Goal: Task Accomplishment & Management: Manage account settings

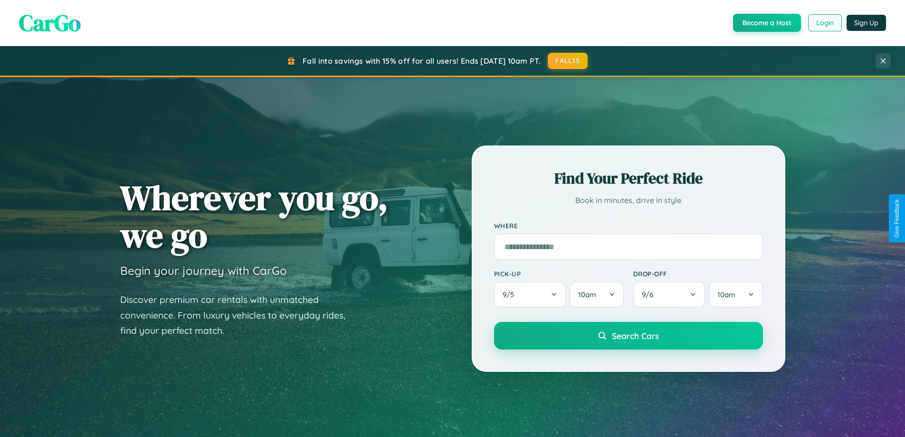
click at [824, 23] on button "Login" at bounding box center [825, 22] width 34 height 17
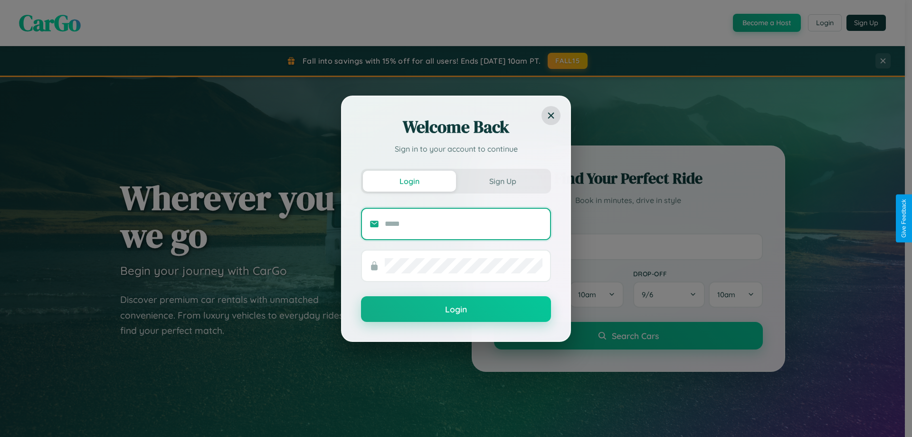
click at [464, 223] on input "text" at bounding box center [464, 223] width 158 height 15
type input "**********"
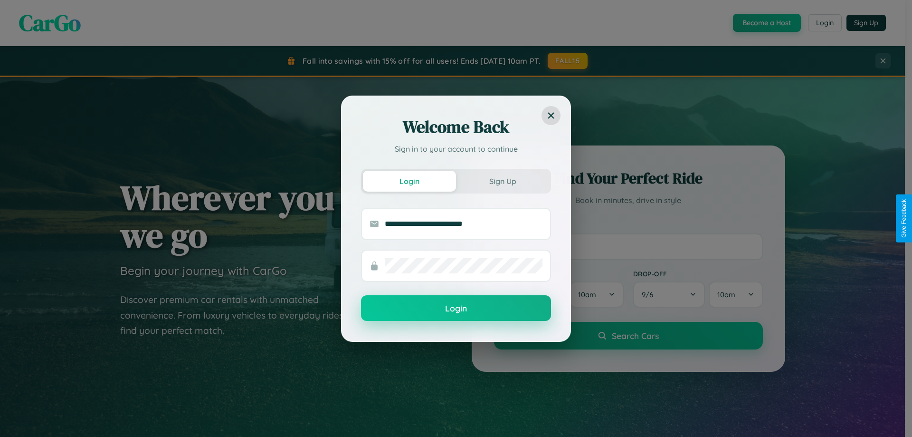
click at [456, 308] on button "Login" at bounding box center [456, 308] width 190 height 26
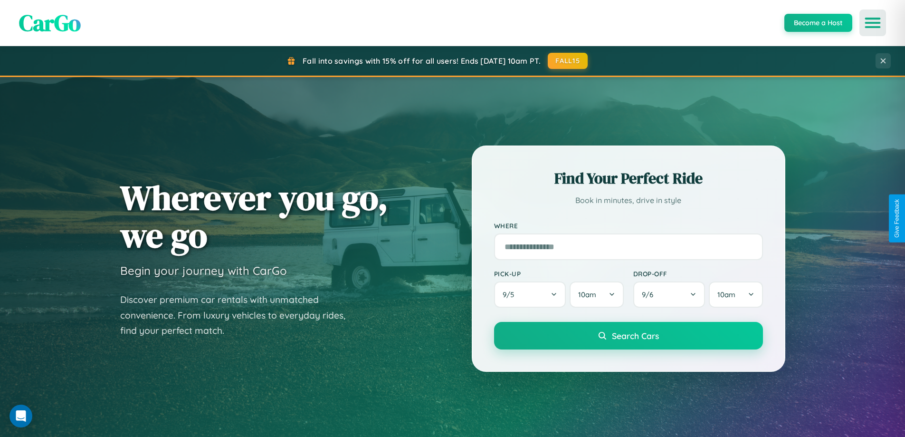
click at [873, 23] on icon "Open menu" at bounding box center [873, 23] width 14 height 9
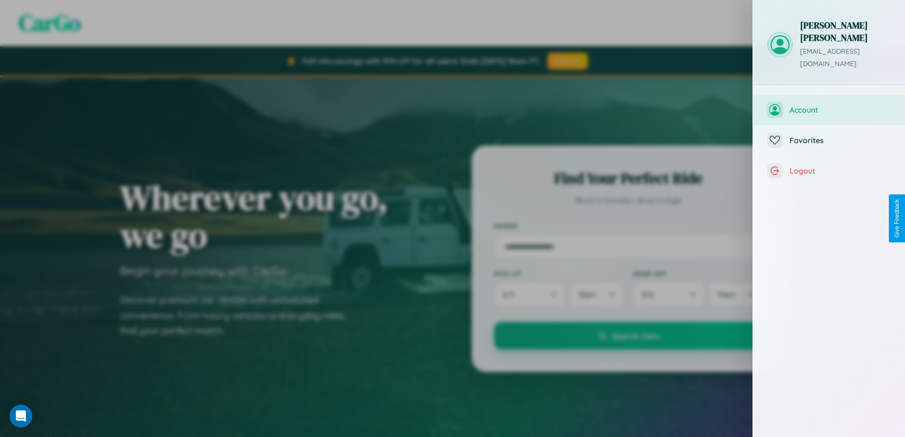
click at [829, 105] on span "Account" at bounding box center [840, 110] width 101 height 10
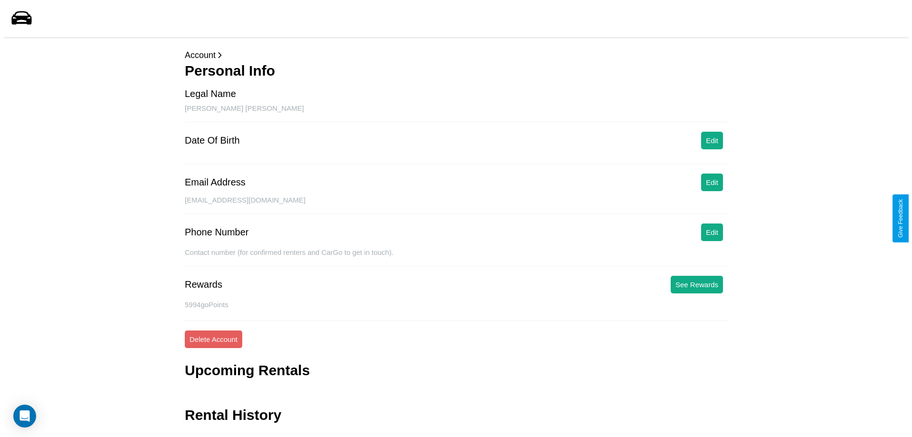
scroll to position [23, 0]
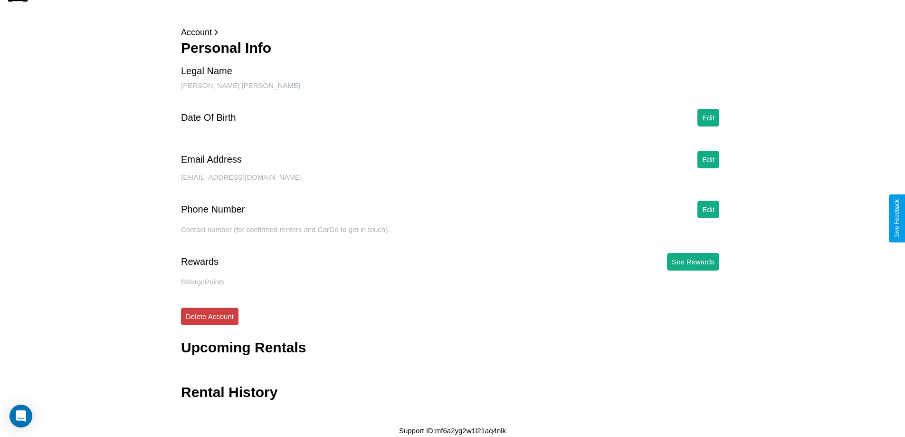
click at [210, 316] on button "Delete Account" at bounding box center [209, 316] width 57 height 18
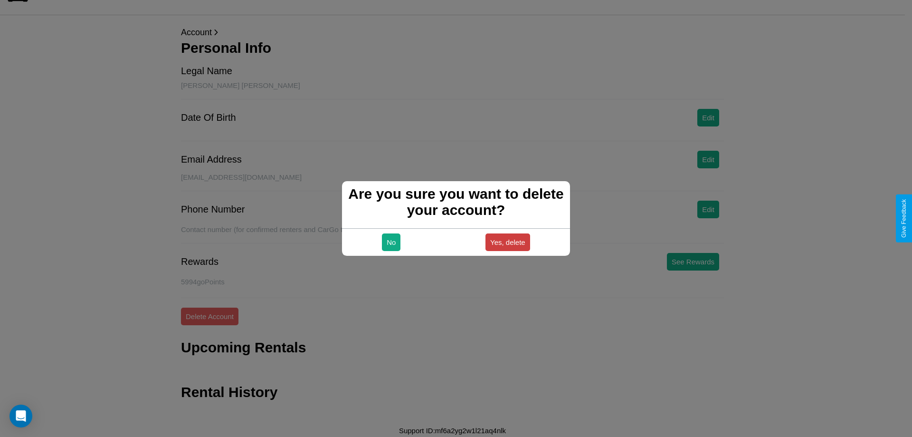
click at [507, 242] on button "Yes, delete" at bounding box center [508, 242] width 45 height 18
